Goal: Information Seeking & Learning: Learn about a topic

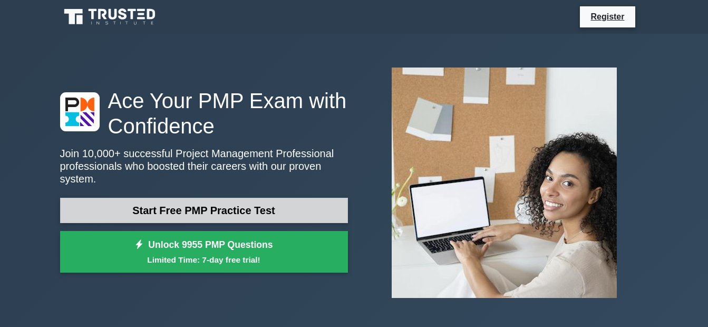
click at [264, 199] on link "Start Free PMP Practice Test" at bounding box center [204, 210] width 288 height 25
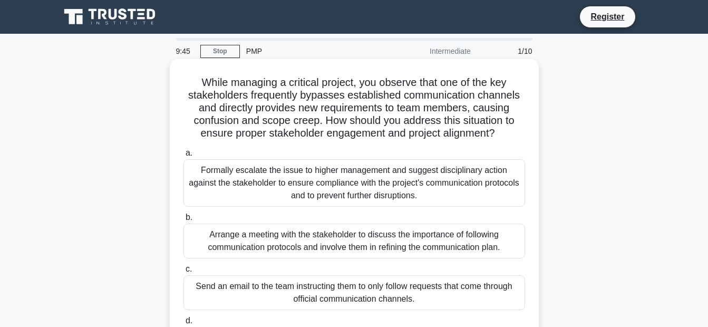
click at [224, 95] on h5 "While managing a critical project, you observe that one of the key stakeholders…" at bounding box center [354, 108] width 344 height 64
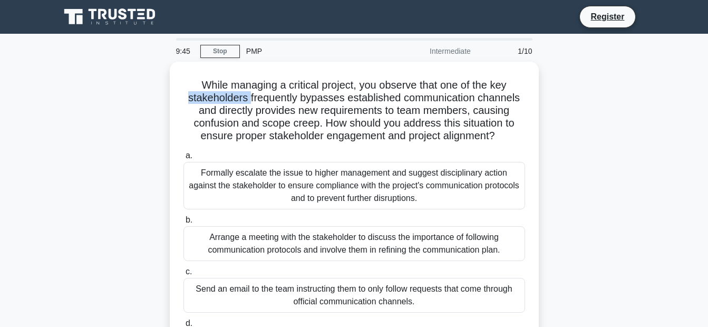
copy h5 "stakeholders"
click at [136, 99] on div "While managing a critical project, you observe that one of the key stakeholders…" at bounding box center [354, 227] width 601 height 330
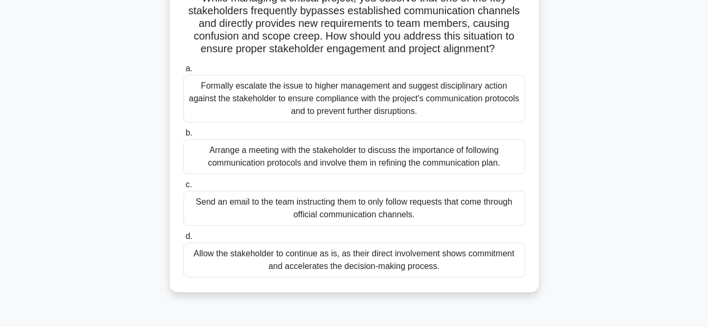
scroll to position [105, 0]
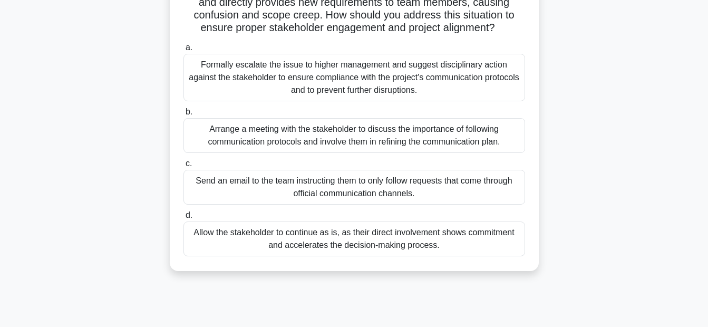
click at [321, 140] on div "Arrange a meeting with the stakeholder to discuss the importance of following c…" at bounding box center [355, 135] width 342 height 35
click at [184, 115] on input "b. Arrange a meeting with the stakeholder to discuss the importance of followin…" at bounding box center [184, 112] width 0 height 7
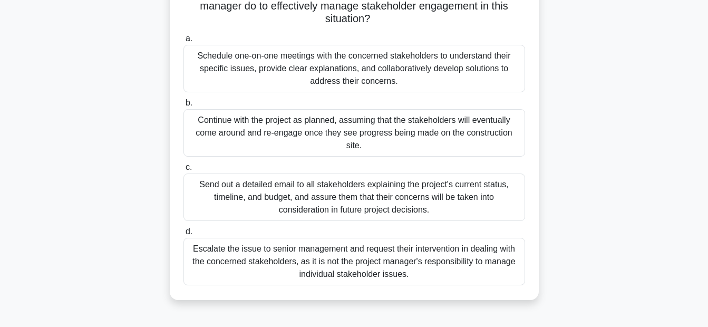
scroll to position [160, 0]
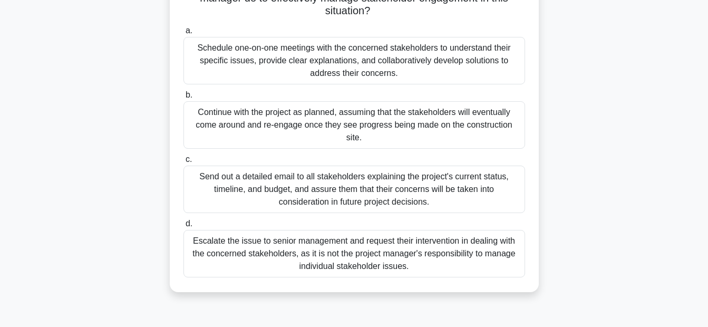
click at [440, 189] on div "Send out a detailed email to all stakeholders explaining the project's current …" at bounding box center [355, 189] width 342 height 47
click at [184, 163] on input "c. Send out a detailed email to all stakeholders explaining the project's curre…" at bounding box center [184, 159] width 0 height 7
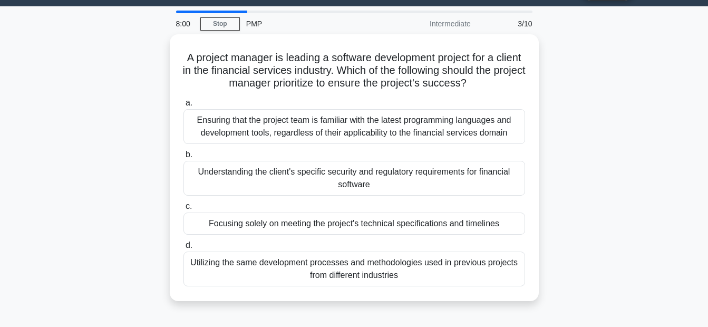
scroll to position [2, 0]
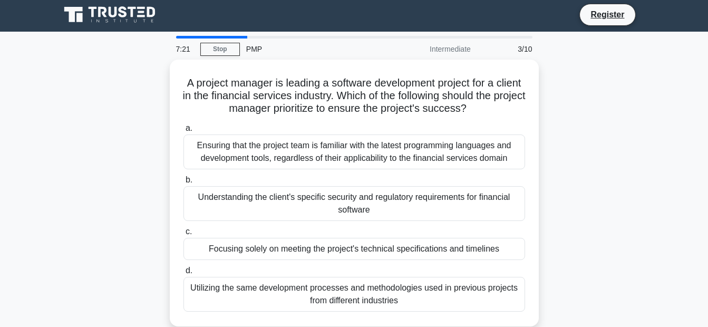
click at [596, 113] on div "A project manager is leading a software development project for a client in the…" at bounding box center [354, 200] width 601 height 280
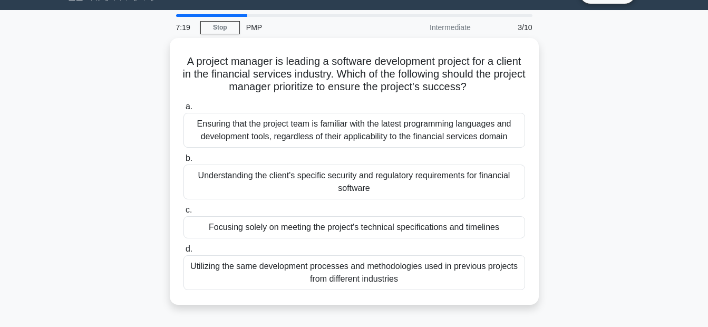
scroll to position [22, 0]
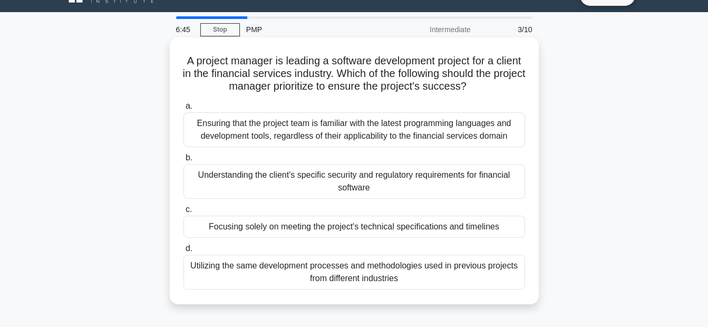
click at [347, 129] on div "Ensuring that the project team is familiar with the latest programming language…" at bounding box center [355, 129] width 342 height 35
click at [184, 110] on input "a. Ensuring that the project team is familiar with the latest programming langu…" at bounding box center [184, 106] width 0 height 7
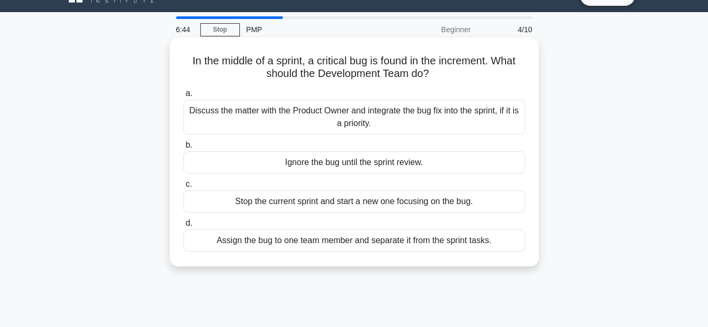
scroll to position [0, 0]
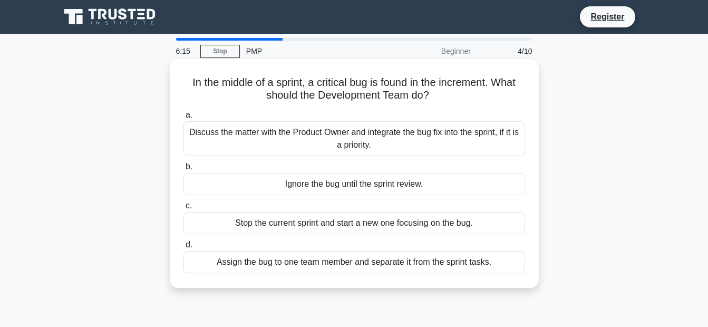
click at [366, 147] on div "Discuss the matter with the Product Owner and integrate the bug fix into the sp…" at bounding box center [355, 138] width 342 height 35
click at [184, 119] on input "a. Discuss the matter with the Product Owner and integrate the bug fix into the…" at bounding box center [184, 115] width 0 height 7
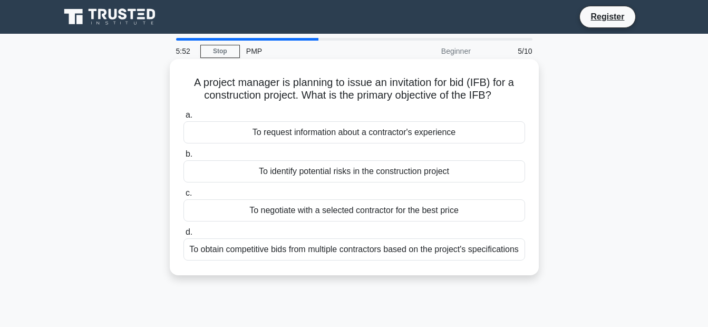
click at [441, 251] on div "To obtain competitive bids from multiple contractors based on the project's spe…" at bounding box center [355, 249] width 342 height 22
click at [184, 236] on input "d. To obtain competitive bids from multiple contractors based on the project's …" at bounding box center [184, 232] width 0 height 7
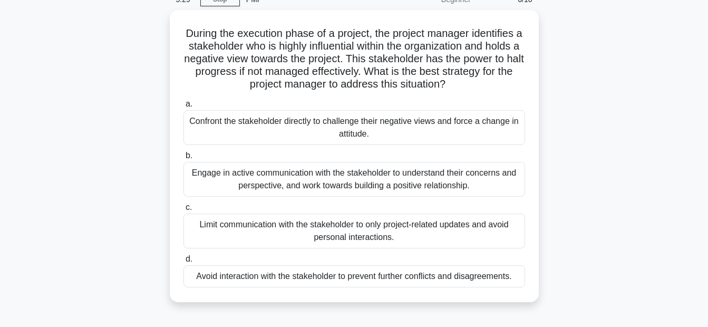
scroll to position [53, 0]
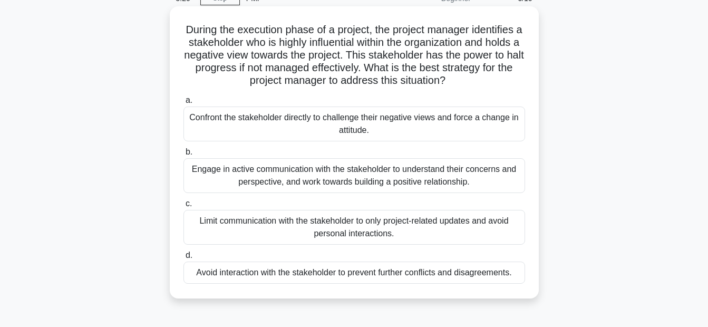
click at [451, 180] on div "Engage in active communication with the stakeholder to understand their concern…" at bounding box center [355, 175] width 342 height 35
click at [184, 156] on input "b. Engage in active communication with the stakeholder to understand their conc…" at bounding box center [184, 152] width 0 height 7
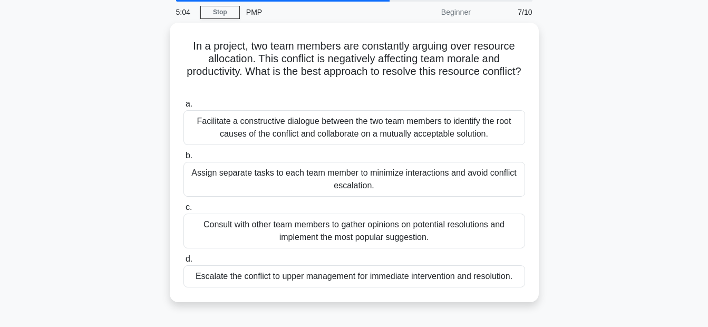
scroll to position [40, 0]
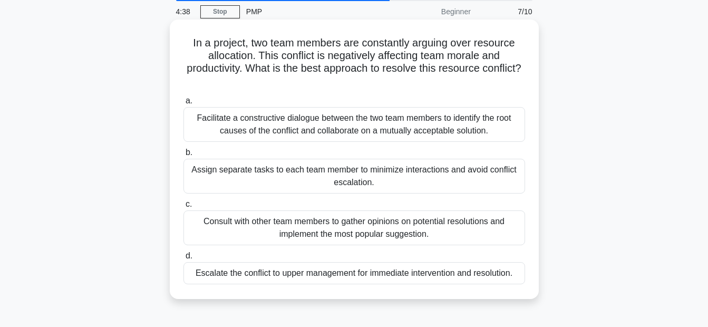
click at [352, 130] on div "Facilitate a constructive dialogue between the two team members to identify the…" at bounding box center [355, 124] width 342 height 35
click at [184, 104] on input "a. Facilitate a constructive dialogue between the two team members to identify …" at bounding box center [184, 101] width 0 height 7
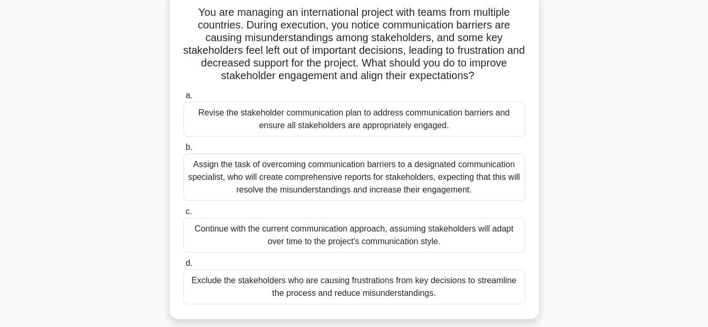
scroll to position [72, 0]
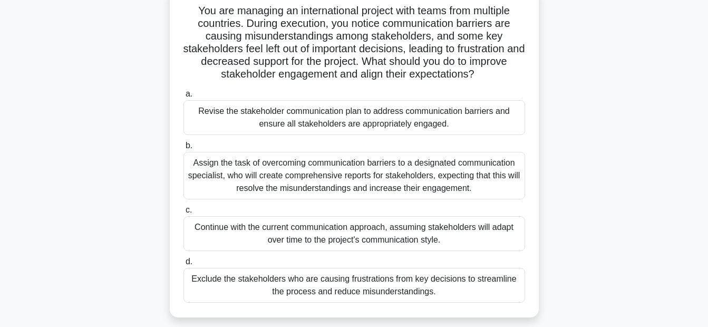
click at [466, 181] on div "Assign the task of overcoming communication barriers to a designated communicat…" at bounding box center [355, 175] width 342 height 47
click at [184, 149] on input "b. Assign the task of overcoming communication barriers to a designated communi…" at bounding box center [184, 145] width 0 height 7
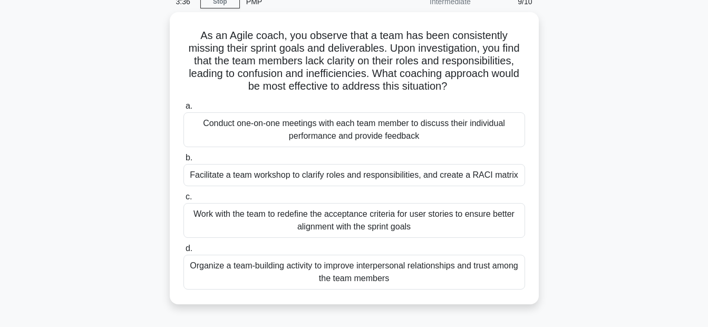
scroll to position [53, 0]
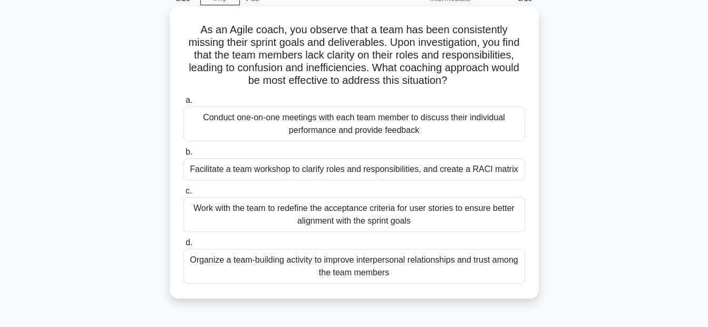
click at [498, 175] on div "Facilitate a team workshop to clarify roles and responsibilities, and create a …" at bounding box center [355, 169] width 342 height 22
click at [184, 156] on input "b. Facilitate a team workshop to clarify roles and responsibilities, and create…" at bounding box center [184, 152] width 0 height 7
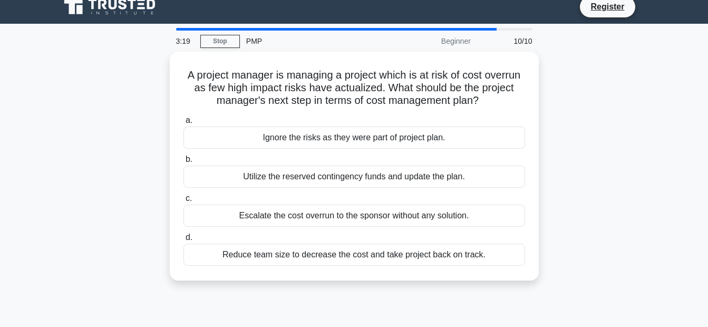
scroll to position [0, 0]
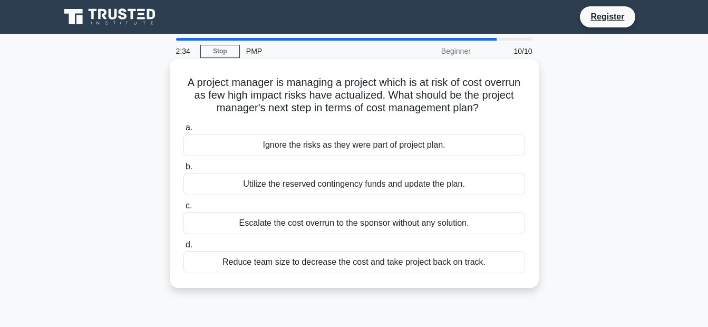
click at [370, 188] on div "Utilize the reserved contingency funds and update the plan." at bounding box center [355, 184] width 342 height 22
click at [184, 170] on input "b. Utilize the reserved contingency funds and update the plan." at bounding box center [184, 166] width 0 height 7
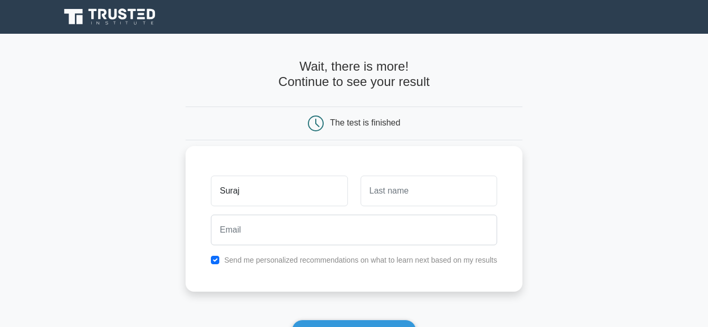
type input "Suraj"
click at [458, 188] on input "text" at bounding box center [429, 191] width 137 height 31
type input "TR"
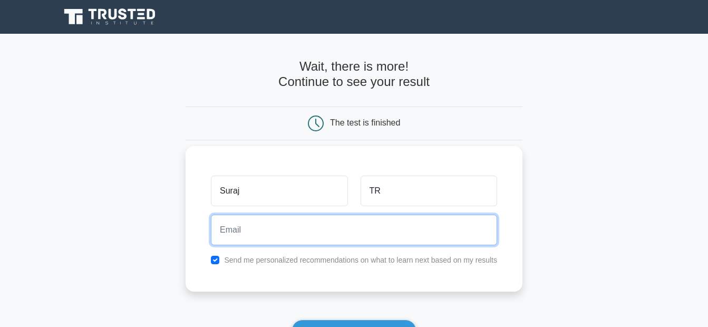
click at [375, 228] on input "email" at bounding box center [354, 230] width 286 height 31
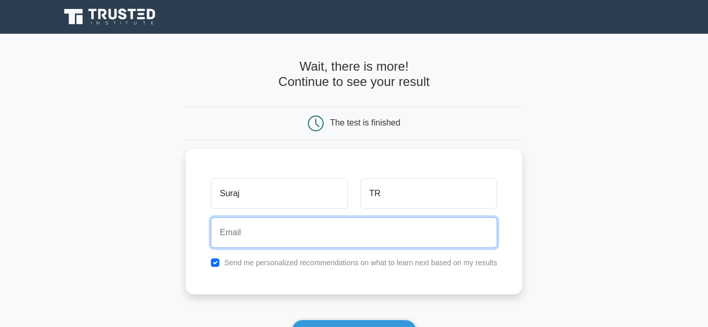
type input "surajtr333@gmail.com"
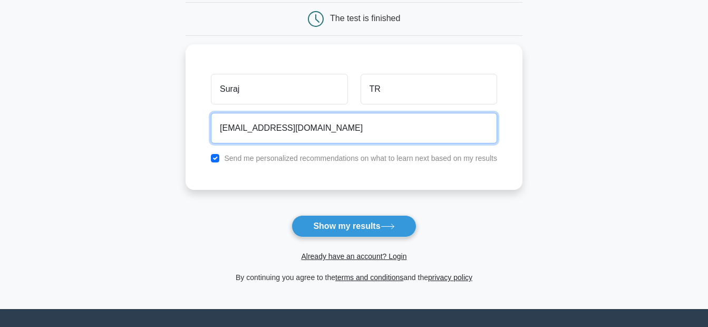
scroll to position [105, 0]
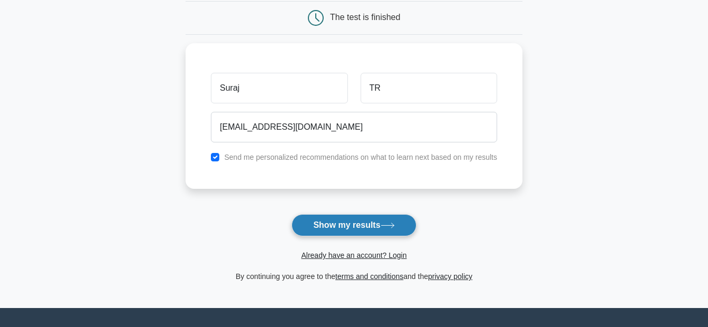
click at [374, 228] on button "Show my results" at bounding box center [354, 225] width 124 height 22
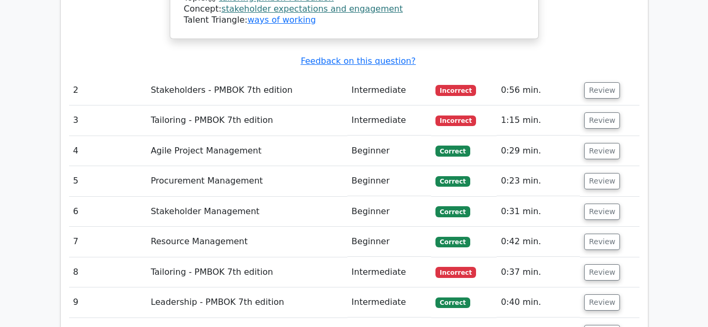
scroll to position [1424, 0]
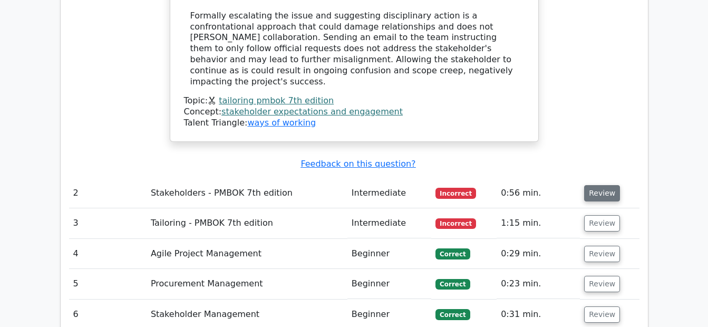
click at [605, 185] on button "Review" at bounding box center [602, 193] width 36 height 16
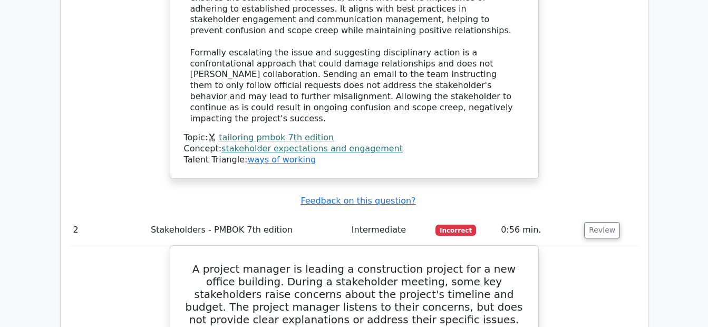
scroll to position [1371, 0]
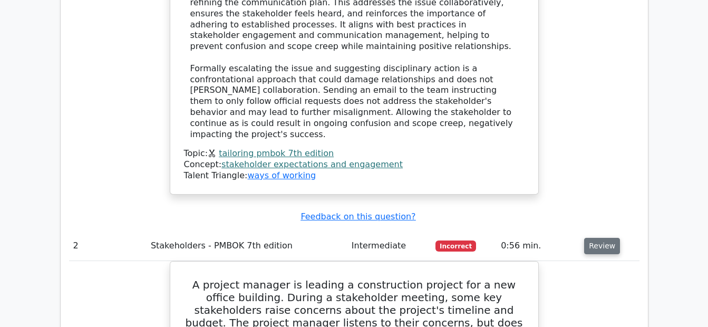
click at [605, 238] on button "Review" at bounding box center [602, 246] width 36 height 16
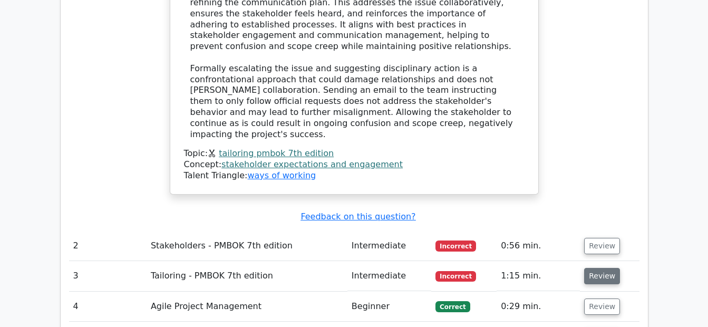
click at [608, 268] on button "Review" at bounding box center [602, 276] width 36 height 16
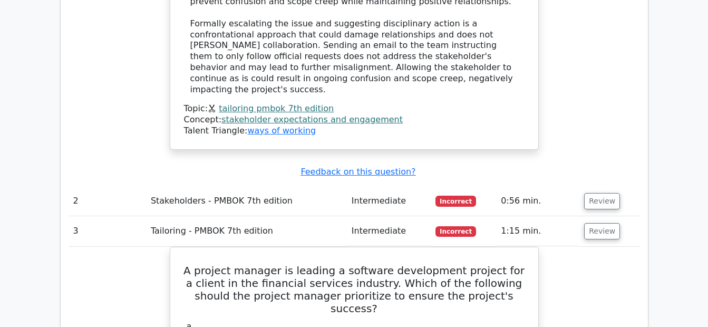
scroll to position [1477, 0]
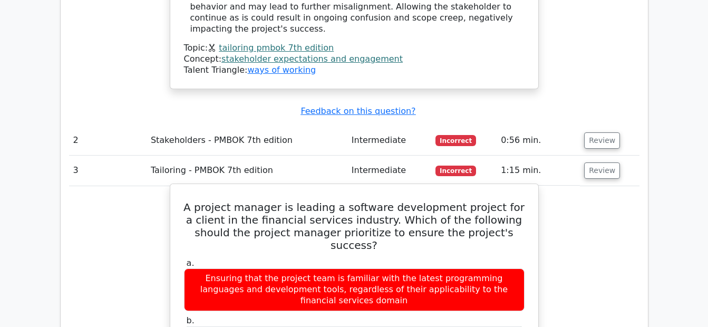
click at [310, 201] on h5 "A project manager is leading a software development project for a client in the…" at bounding box center [354, 226] width 343 height 51
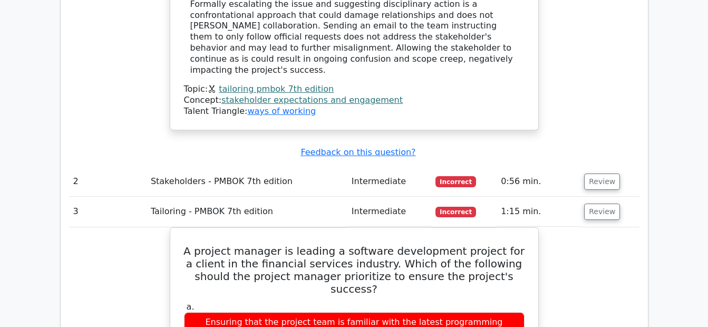
scroll to position [1424, 0]
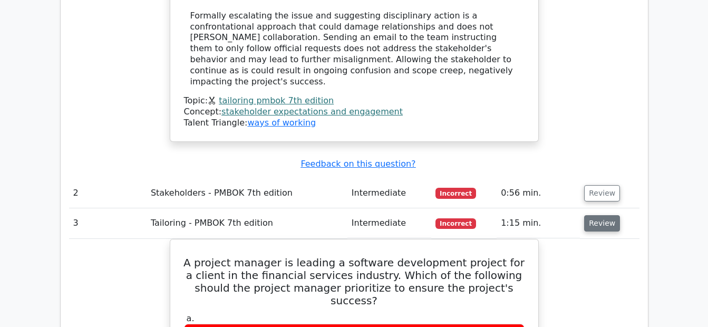
click at [602, 215] on button "Review" at bounding box center [602, 223] width 36 height 16
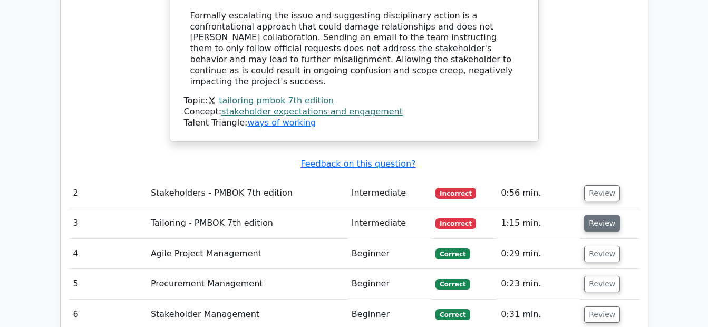
click at [602, 215] on button "Review" at bounding box center [602, 223] width 36 height 16
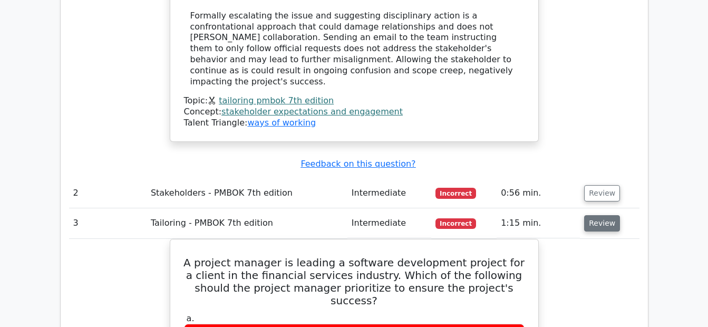
click at [602, 215] on button "Review" at bounding box center [602, 223] width 36 height 16
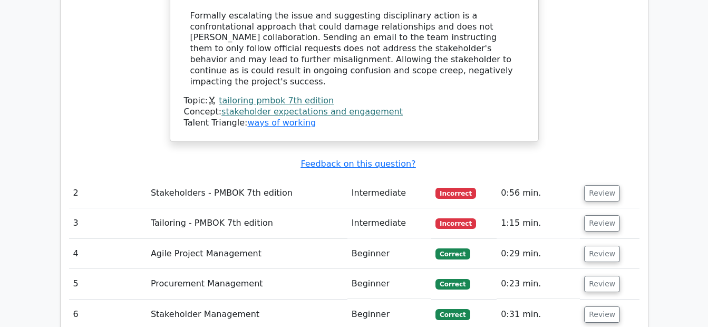
scroll to position [1477, 0]
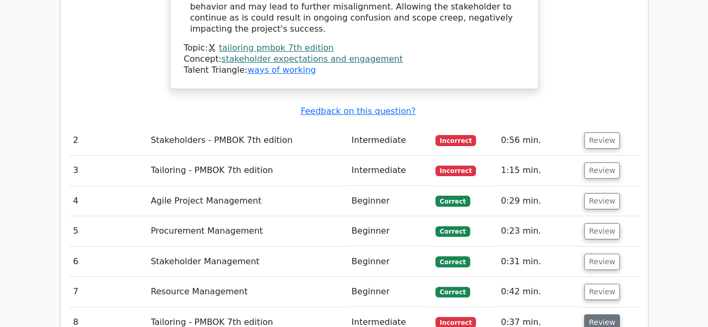
click at [601, 314] on button "Review" at bounding box center [602, 322] width 36 height 16
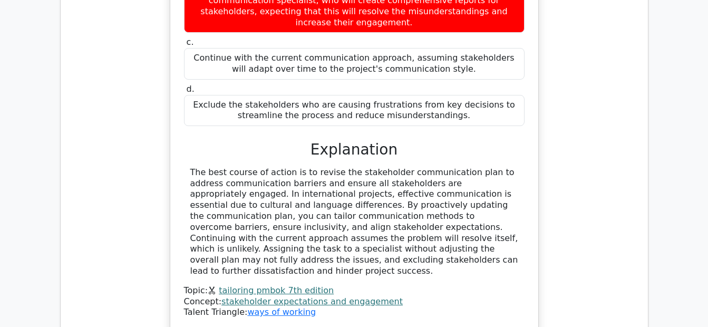
scroll to position [2162, 0]
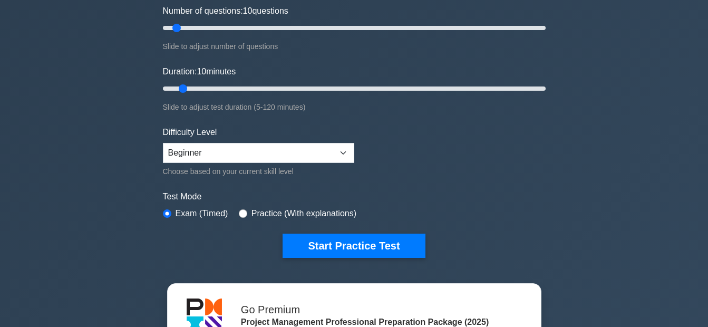
scroll to position [158, 0]
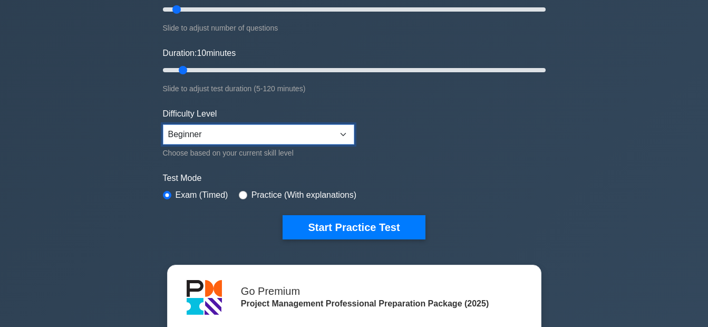
click at [283, 132] on select "Beginner Intermediate Expert" at bounding box center [258, 134] width 191 height 20
select select "intermediate"
click at [163, 124] on select "Beginner Intermediate Expert" at bounding box center [258, 134] width 191 height 20
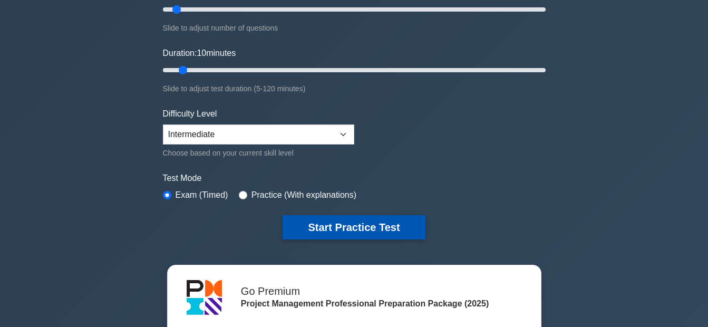
click at [392, 225] on button "Start Practice Test" at bounding box center [354, 227] width 142 height 24
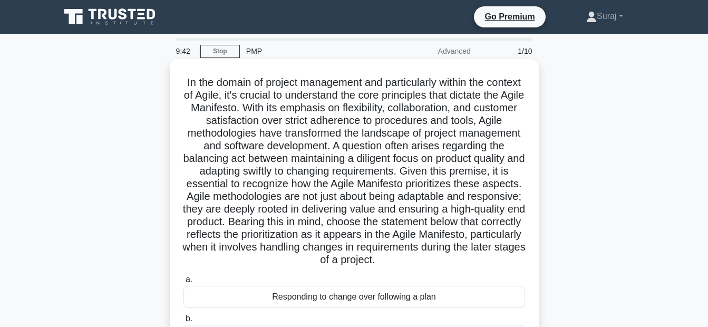
click at [272, 102] on h5 ".spinner_0XTQ{transform-origin:center;animation:spinner_y6GP .75s linear infini…" at bounding box center [354, 171] width 344 height 191
click at [273, 102] on h5 ".spinner_0XTQ{transform-origin:center;animation:spinner_y6GP .75s linear infini…" at bounding box center [354, 171] width 344 height 191
drag, startPoint x: 273, startPoint y: 102, endPoint x: 274, endPoint y: 107, distance: 5.4
click at [274, 107] on h5 ".spinner_0XTQ{transform-origin:center;animation:spinner_y6GP .75s linear infini…" at bounding box center [354, 171] width 344 height 191
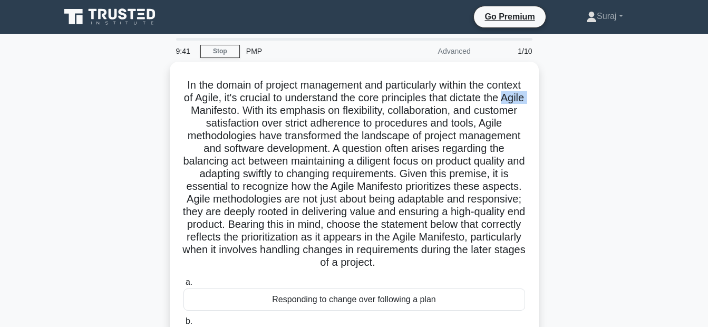
copy h5 "Agile"
click at [586, 145] on div ".spinner_0XTQ{transform-origin:center;animation:spinner_y6GP .75s linear infini…" at bounding box center [354, 258] width 601 height 393
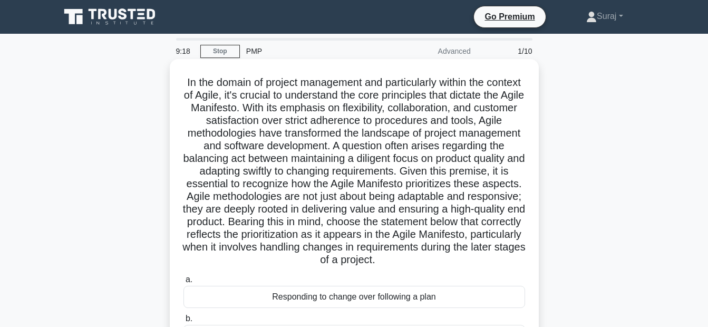
click at [382, 191] on h5 ".spinner_0XTQ{transform-origin:center;animation:spinner_y6GP .75s linear infini…" at bounding box center [354, 171] width 344 height 191
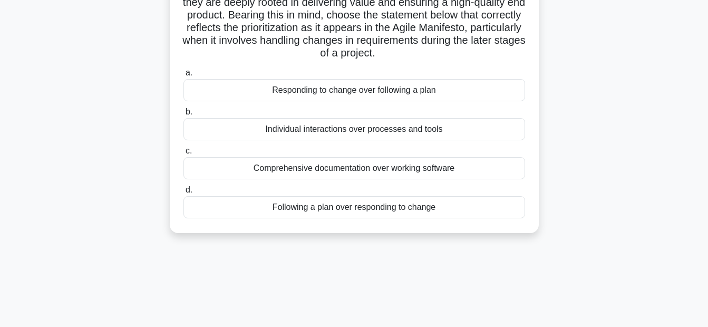
scroll to position [211, 0]
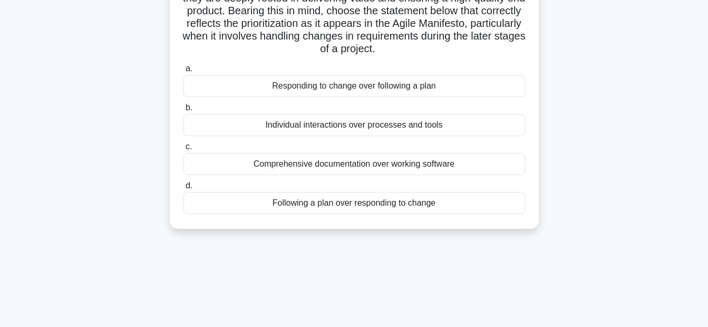
click at [385, 175] on div "Comprehensive documentation over working software" at bounding box center [355, 164] width 342 height 22
click at [184, 150] on input "c. Comprehensive documentation over working software" at bounding box center [184, 146] width 0 height 7
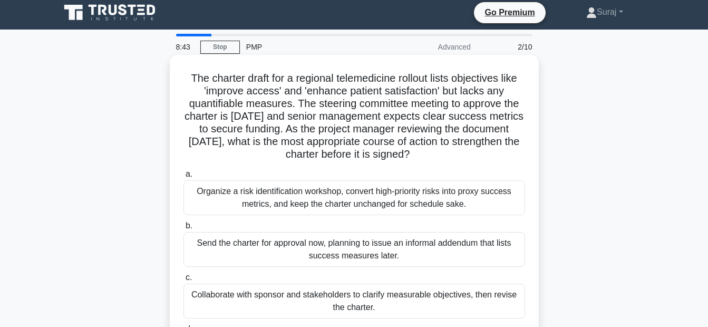
scroll to position [0, 0]
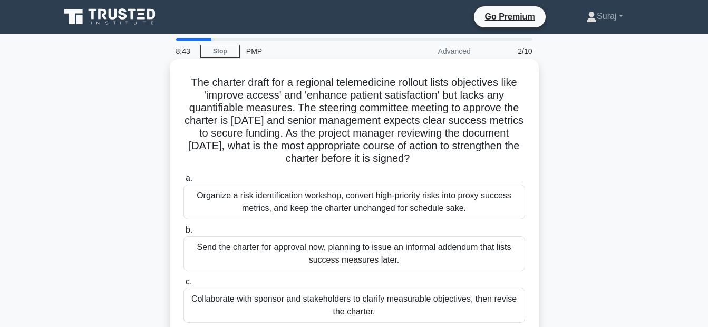
click at [440, 198] on div "Organize a risk identification workshop, convert high-priority risks into proxy…" at bounding box center [355, 202] width 342 height 35
click at [184, 182] on input "a. Organize a risk identification workshop, convert high-priority risks into pr…" at bounding box center [184, 178] width 0 height 7
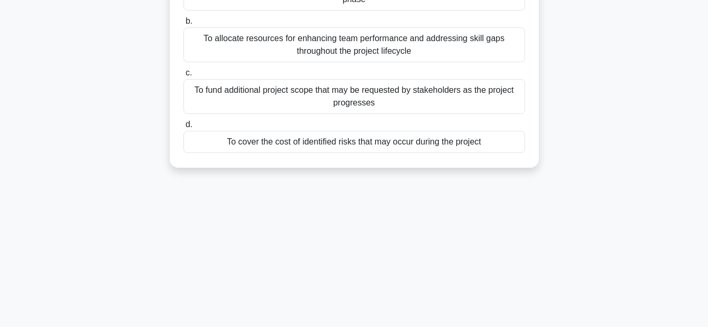
click at [441, 125] on label "d. To cover the cost of identified risks that may occur during the project" at bounding box center [355, 135] width 342 height 35
click at [184, 125] on input "d. To cover the cost of identified risks that may occur during the project" at bounding box center [184, 124] width 0 height 7
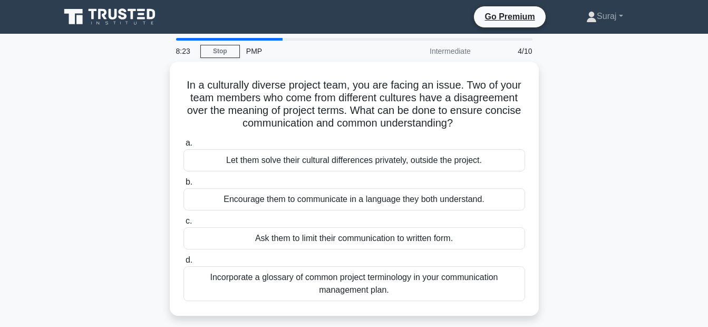
click at [255, 39] on div at bounding box center [229, 39] width 107 height 3
click at [242, 39] on div at bounding box center [229, 39] width 107 height 3
click at [441, 54] on div "Intermediate" at bounding box center [431, 51] width 92 height 21
click at [229, 55] on link "Stop" at bounding box center [220, 51] width 40 height 13
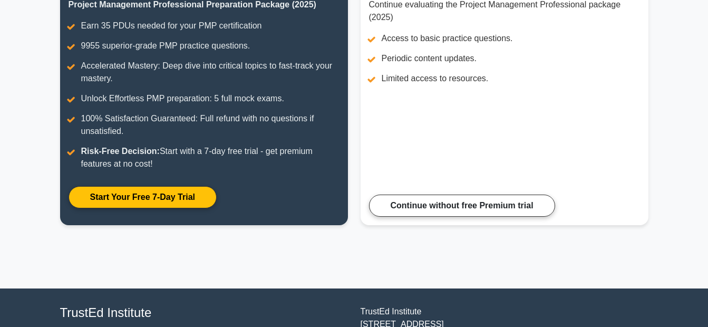
scroll to position [34, 0]
